Goal: Book appointment/travel/reservation

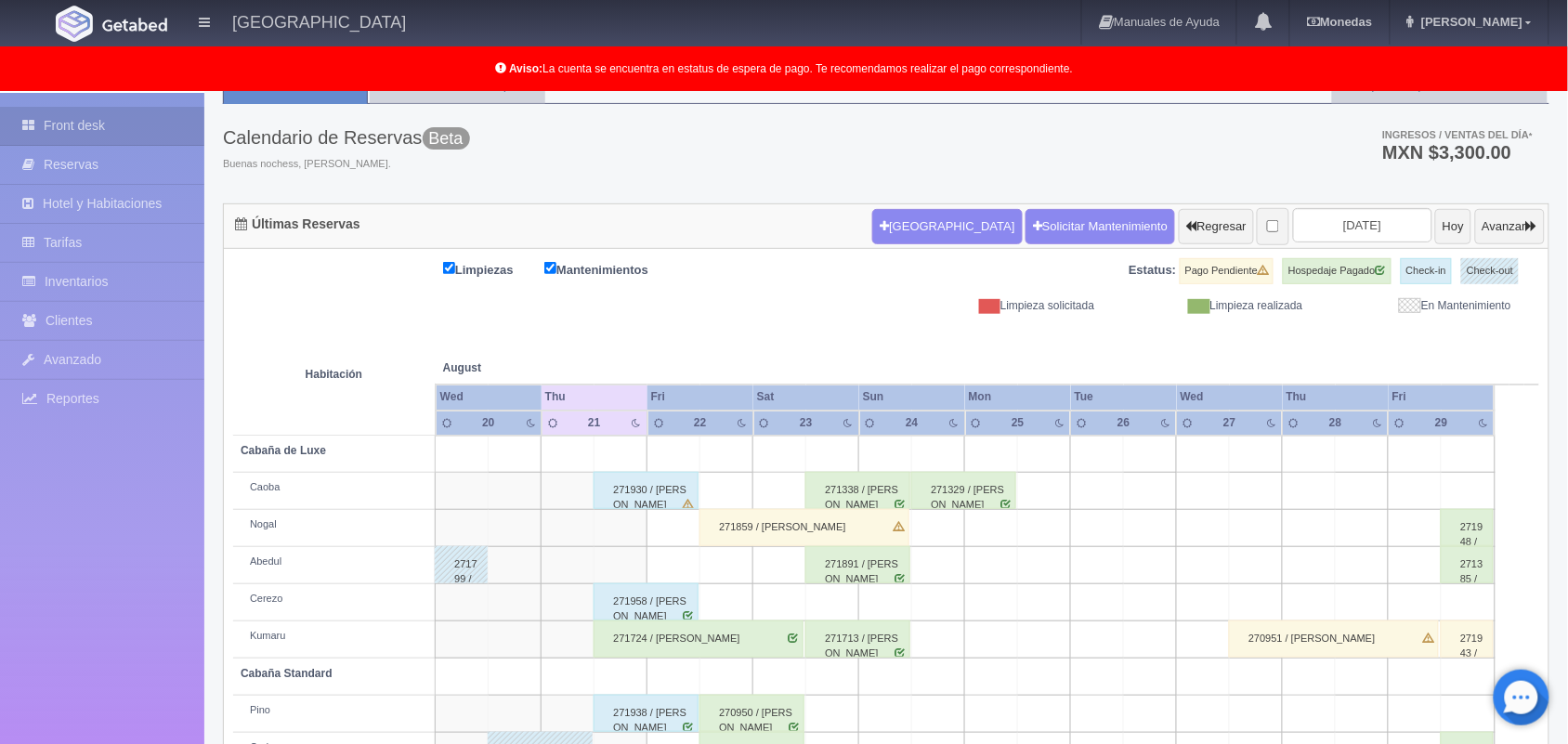
scroll to position [21, 0]
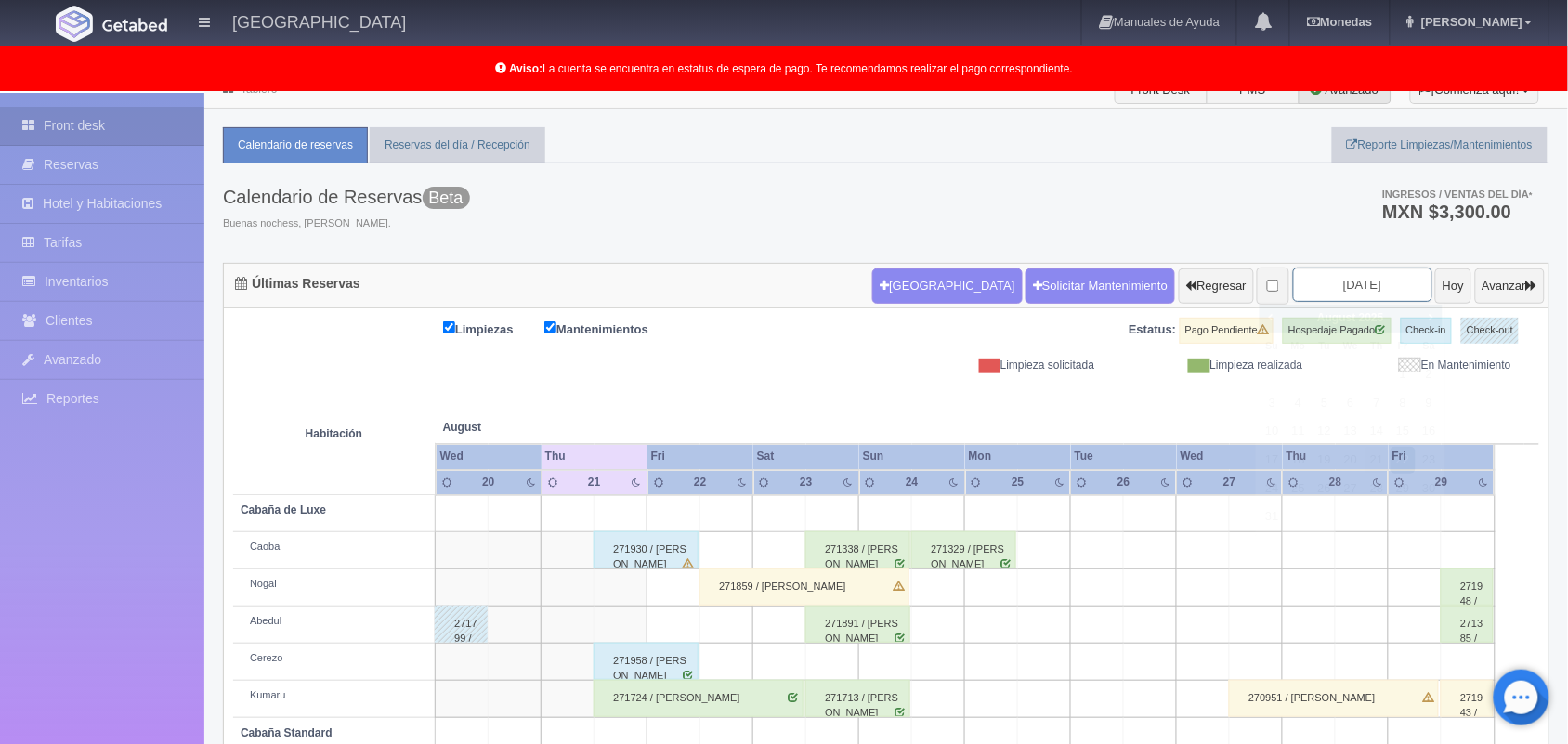
click at [1324, 284] on input "[DATE]" at bounding box center [1362, 284] width 139 height 34
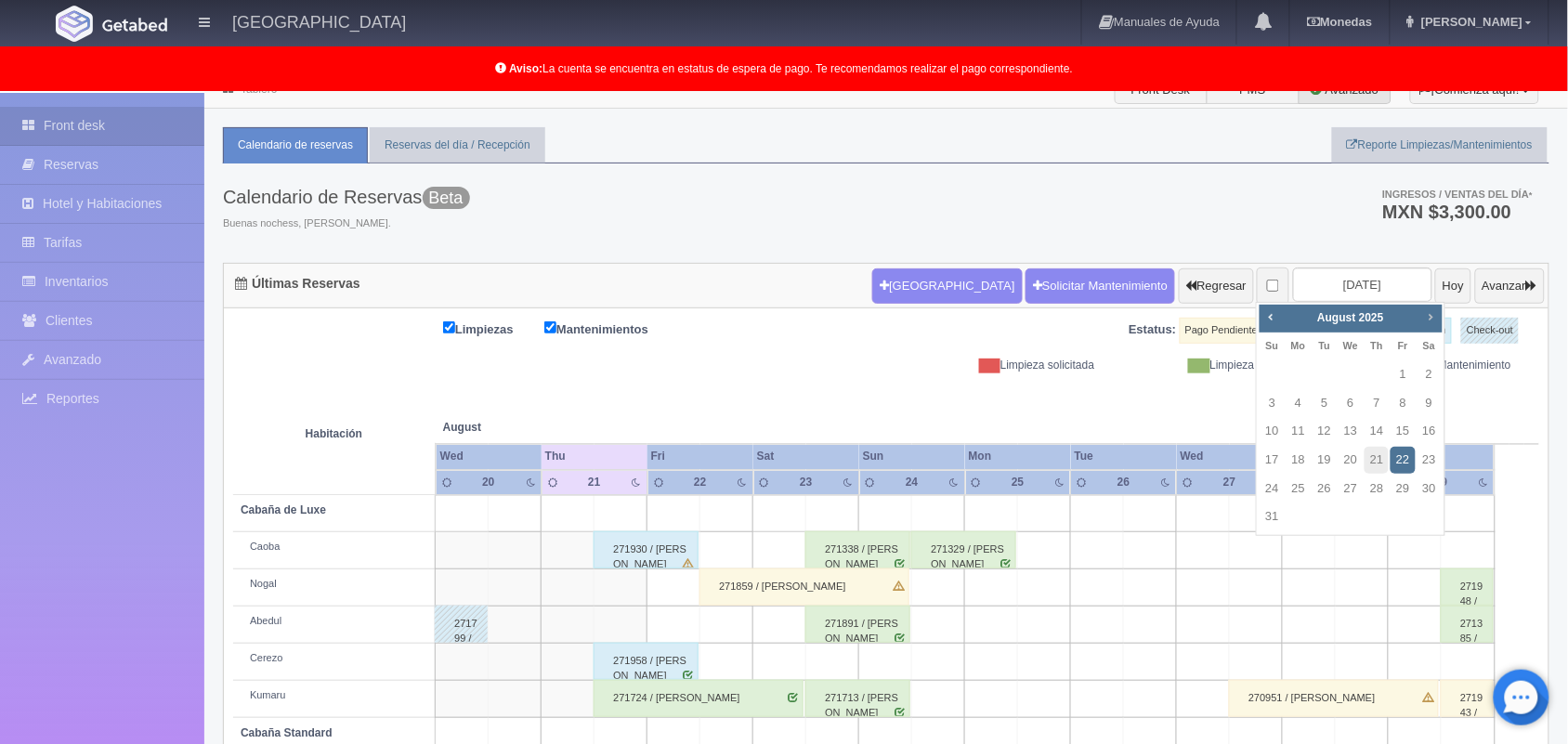
click at [1424, 324] on link "Next" at bounding box center [1430, 317] width 20 height 20
click at [1421, 430] on link "18" at bounding box center [1429, 432] width 24 height 27
type input "[DATE]"
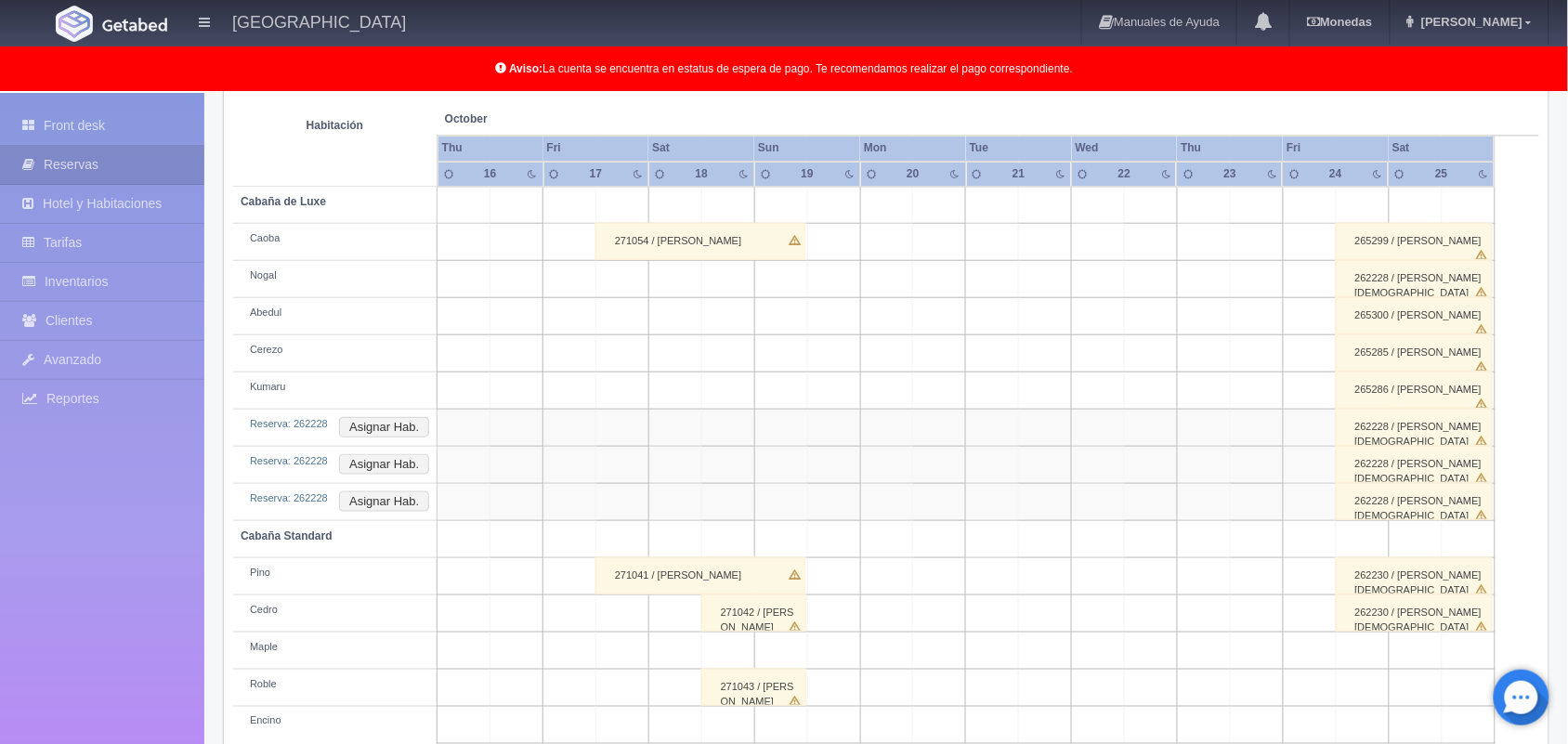
scroll to position [358, 0]
